Goal: Find specific page/section: Find specific page/section

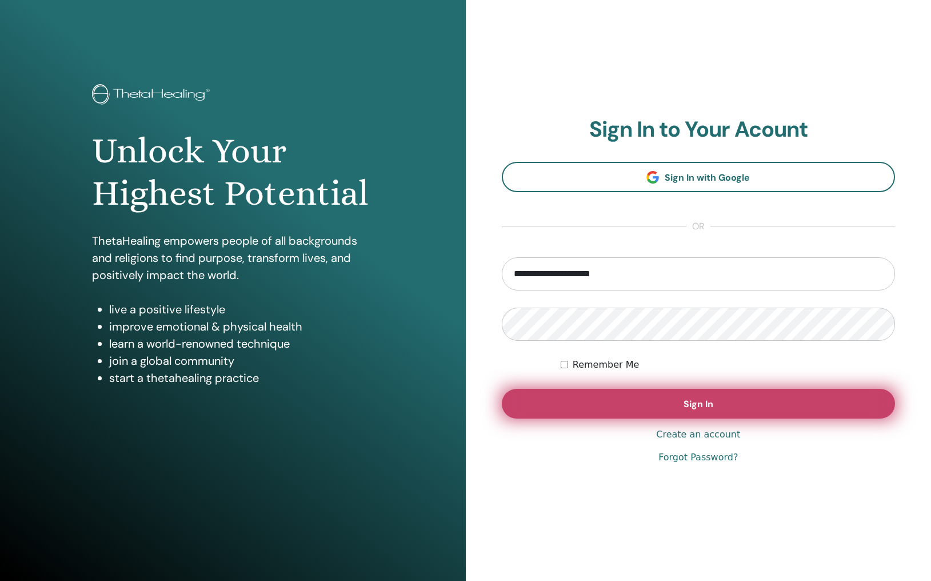
click at [710, 396] on button "Sign In" at bounding box center [699, 404] width 394 height 30
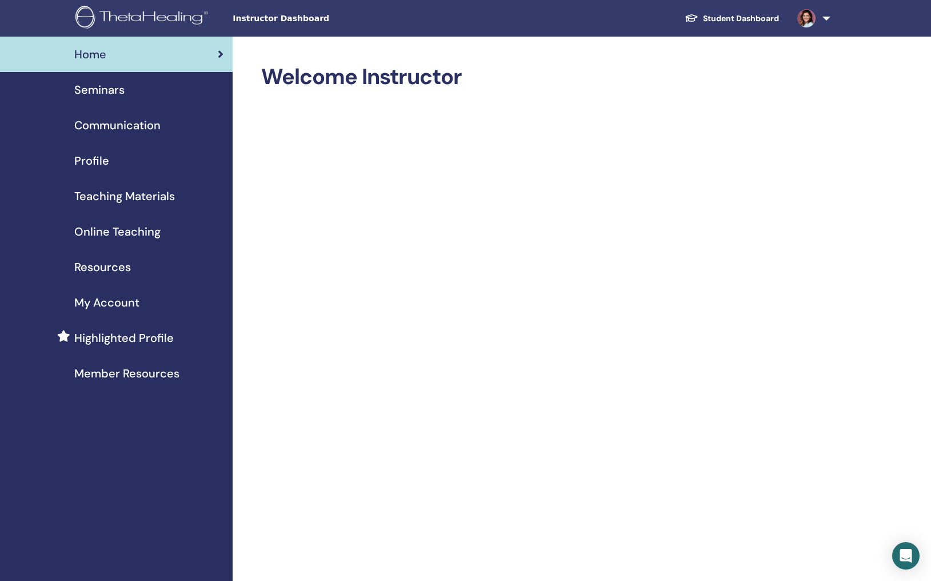
click at [125, 87] on div "Seminars" at bounding box center [116, 89] width 214 height 17
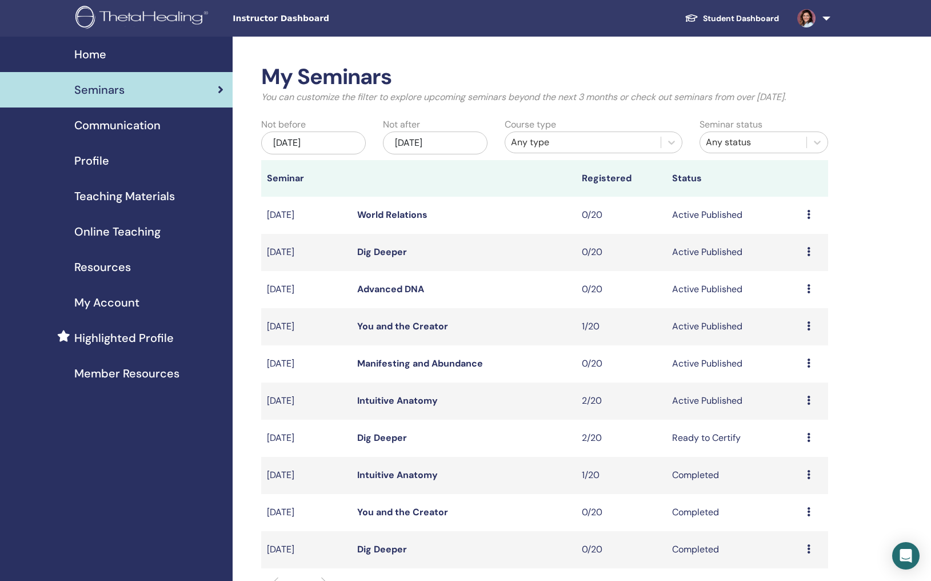
click at [811, 325] on div "Preview Edit Attendees Cancel" at bounding box center [814, 327] width 15 height 14
click at [785, 335] on link "Preview" at bounding box center [790, 334] width 33 height 12
